Goal: Check status

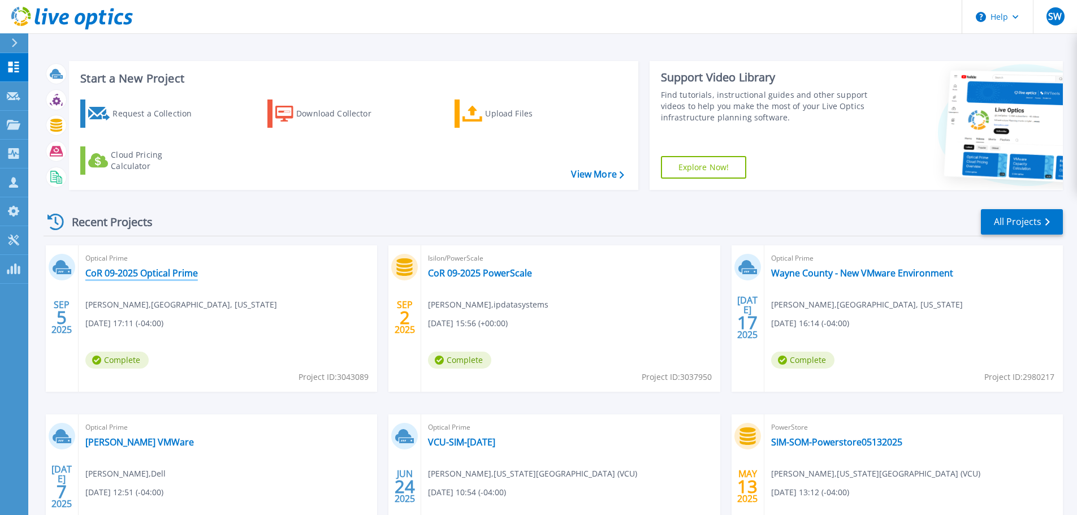
click at [169, 274] on link "CoR 09-2025 Optical Prime" at bounding box center [141, 272] width 112 height 11
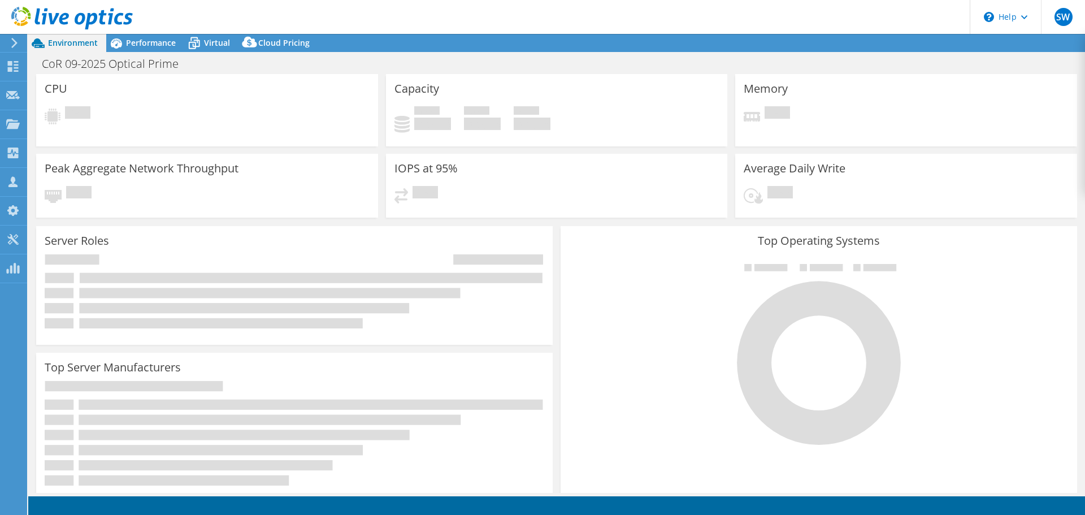
select select "USD"
